Goal: Information Seeking & Learning: Compare options

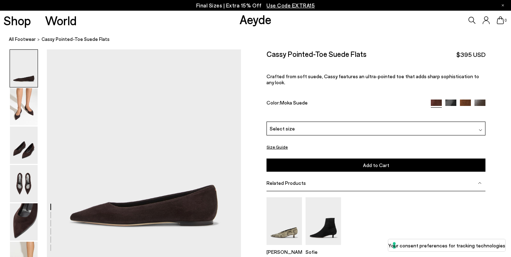
click at [467, 99] on img at bounding box center [465, 104] width 11 height 11
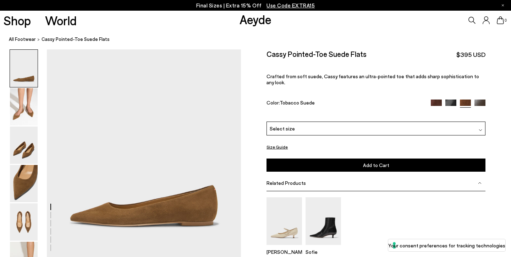
click at [450, 99] on img at bounding box center [451, 104] width 11 height 11
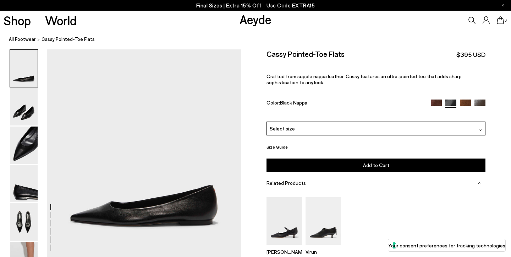
click at [484, 99] on img at bounding box center [480, 104] width 11 height 11
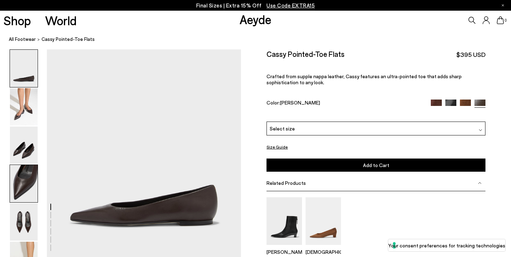
click at [25, 186] on img at bounding box center [24, 183] width 28 height 37
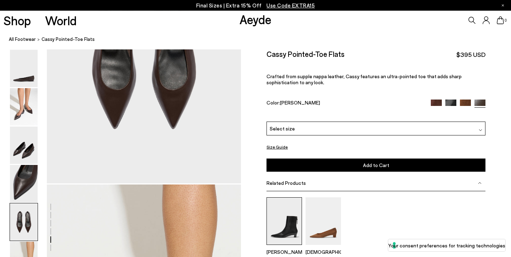
scroll to position [1112, 0]
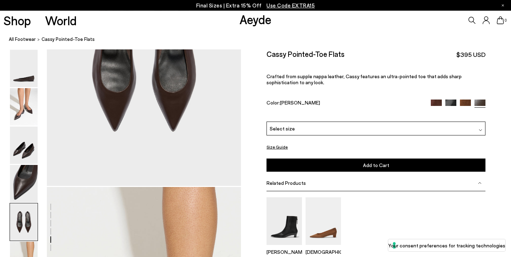
click at [280, 142] on button "Size Guide" at bounding box center [277, 146] width 21 height 9
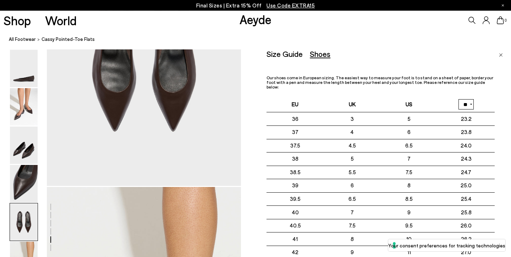
select select "**"
click option "**" at bounding box center [0, 0] width 0 height 0
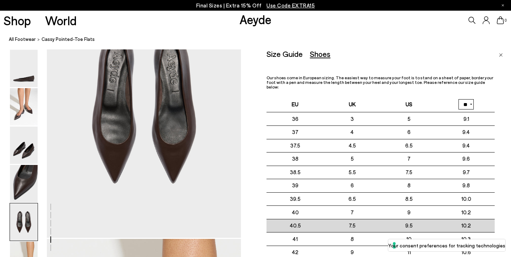
scroll to position [1060, 0]
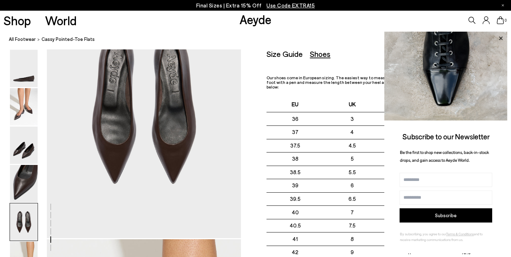
click at [503, 35] on icon at bounding box center [501, 38] width 9 height 9
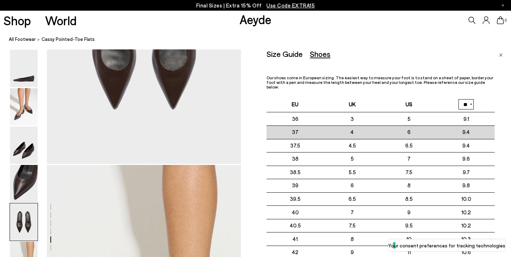
scroll to position [1135, 0]
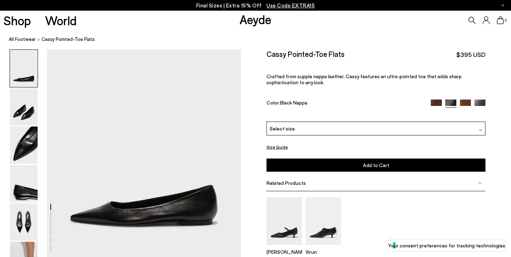
click at [296, 121] on div "Select size" at bounding box center [376, 128] width 219 height 14
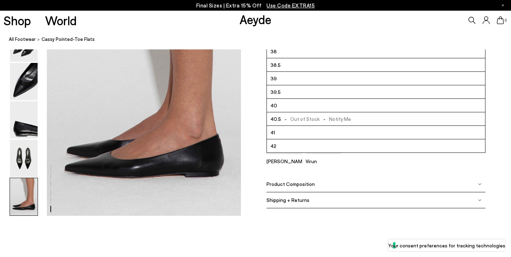
scroll to position [1342, 0]
